Goal: Communication & Community: Ask a question

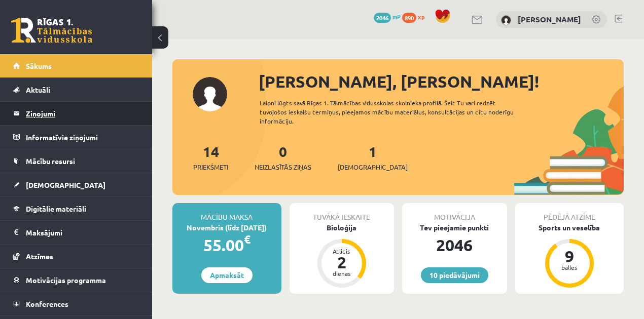
click at [59, 110] on legend "Ziņojumi 0" at bounding box center [83, 113] width 114 height 23
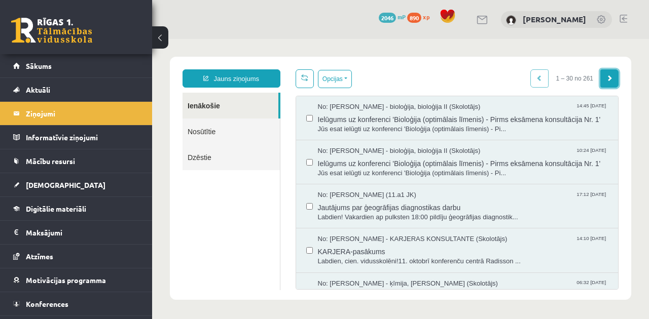
click at [611, 77] on link at bounding box center [609, 78] width 18 height 18
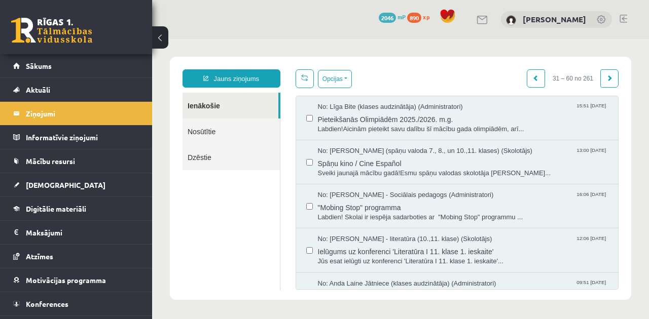
click at [611, 77] on link at bounding box center [609, 78] width 18 height 18
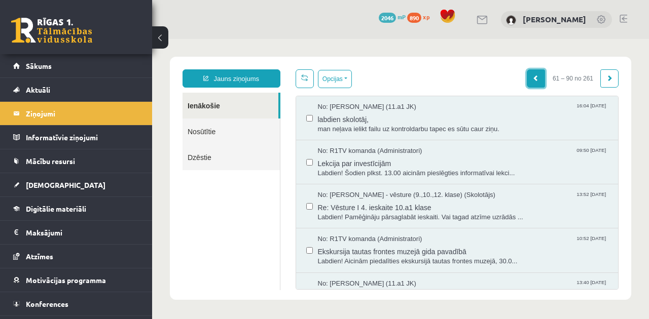
click at [534, 78] on span at bounding box center [536, 78] width 6 height 6
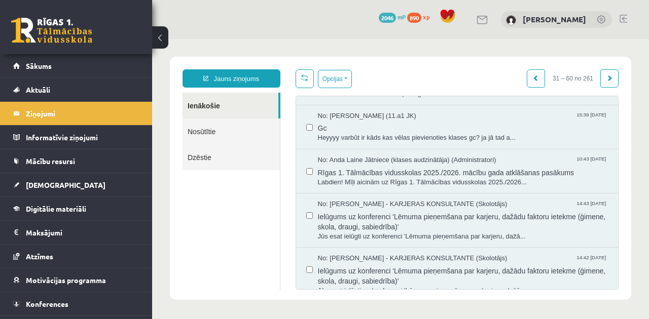
scroll to position [287, 0]
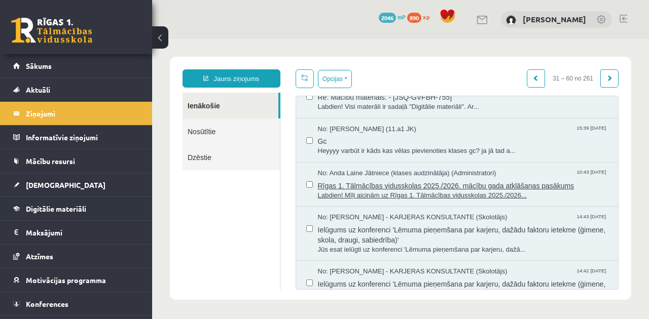
click at [437, 188] on span "Rīgas 1. Tālmācības vidusskolas 2025./2026. mācību gada atklāšanas pasākums" at bounding box center [463, 184] width 290 height 13
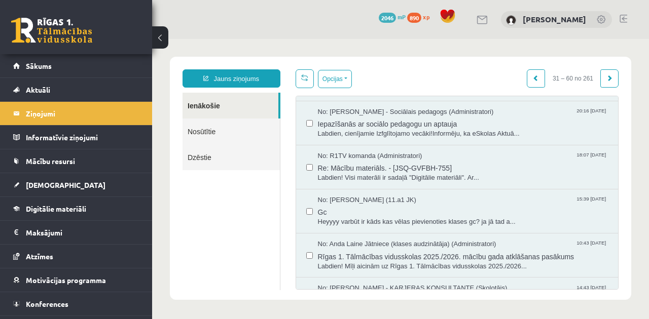
scroll to position [211, 0]
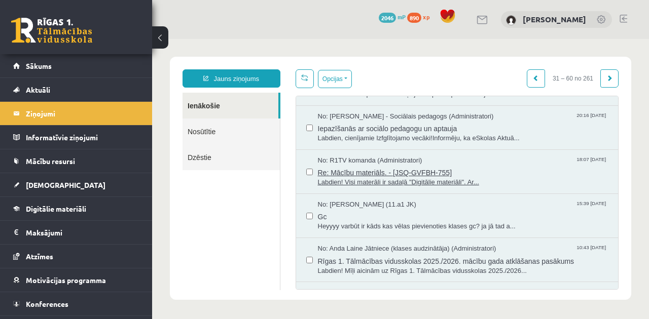
click at [431, 173] on span "Re: Mācību materiāls. - [JSQ-GVFBH-755]" at bounding box center [463, 171] width 290 height 13
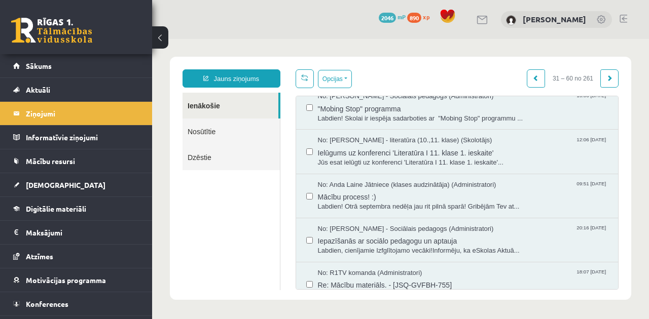
scroll to position [162, 0]
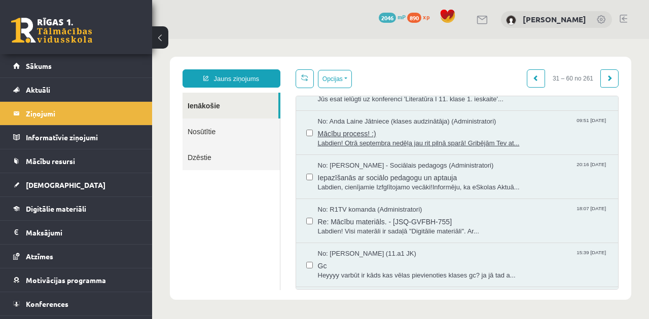
click at [486, 145] on span "Labdien! Otrā septembra nedēļa jau rit pilnā sparā! Gribējām Tev at..." at bounding box center [463, 144] width 290 height 10
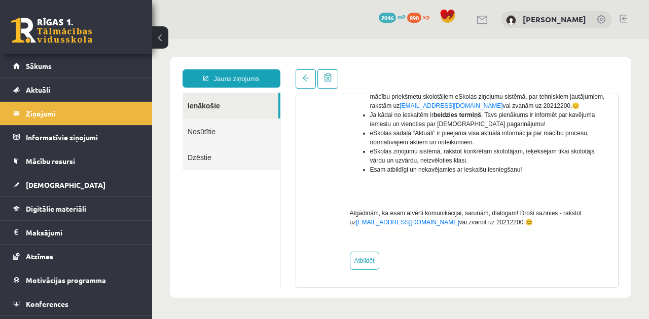
scroll to position [279, 0]
